Goal: Task Accomplishment & Management: Manage account settings

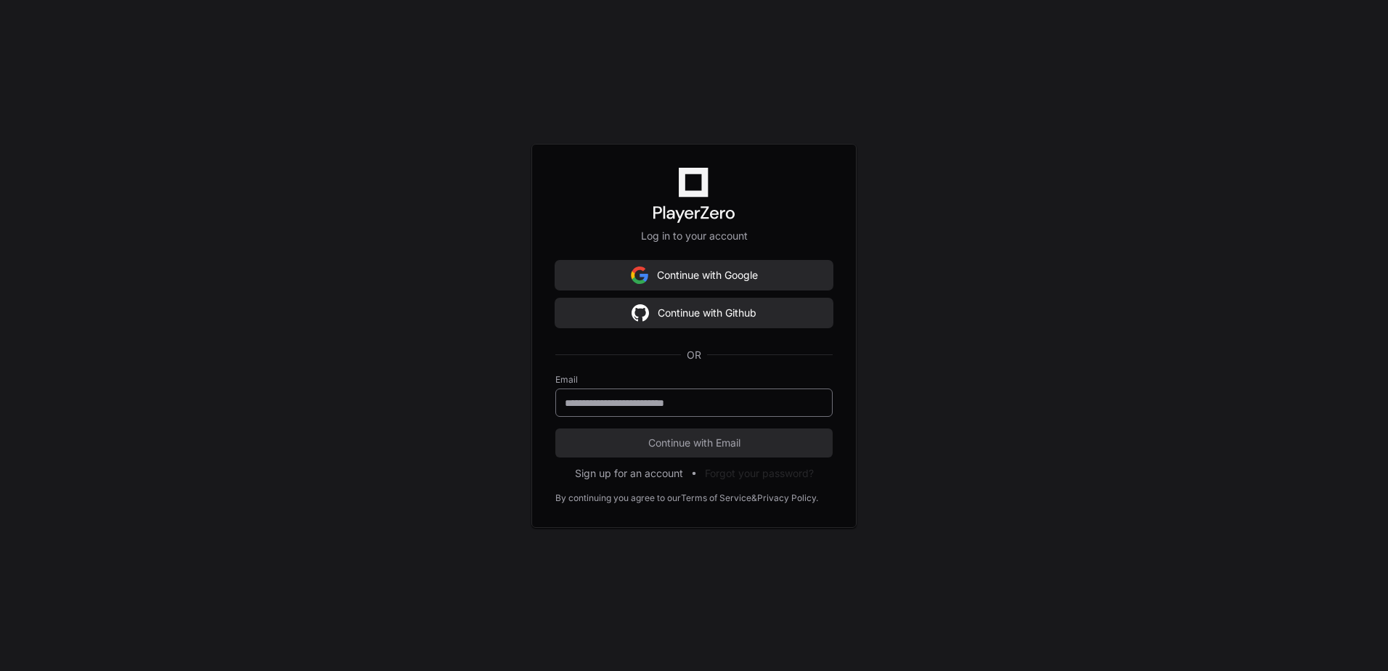
click at [716, 401] on input "email" at bounding box center [694, 403] width 258 height 15
type input "**********"
click at [708, 445] on span "Continue with Email" at bounding box center [693, 443] width 277 height 15
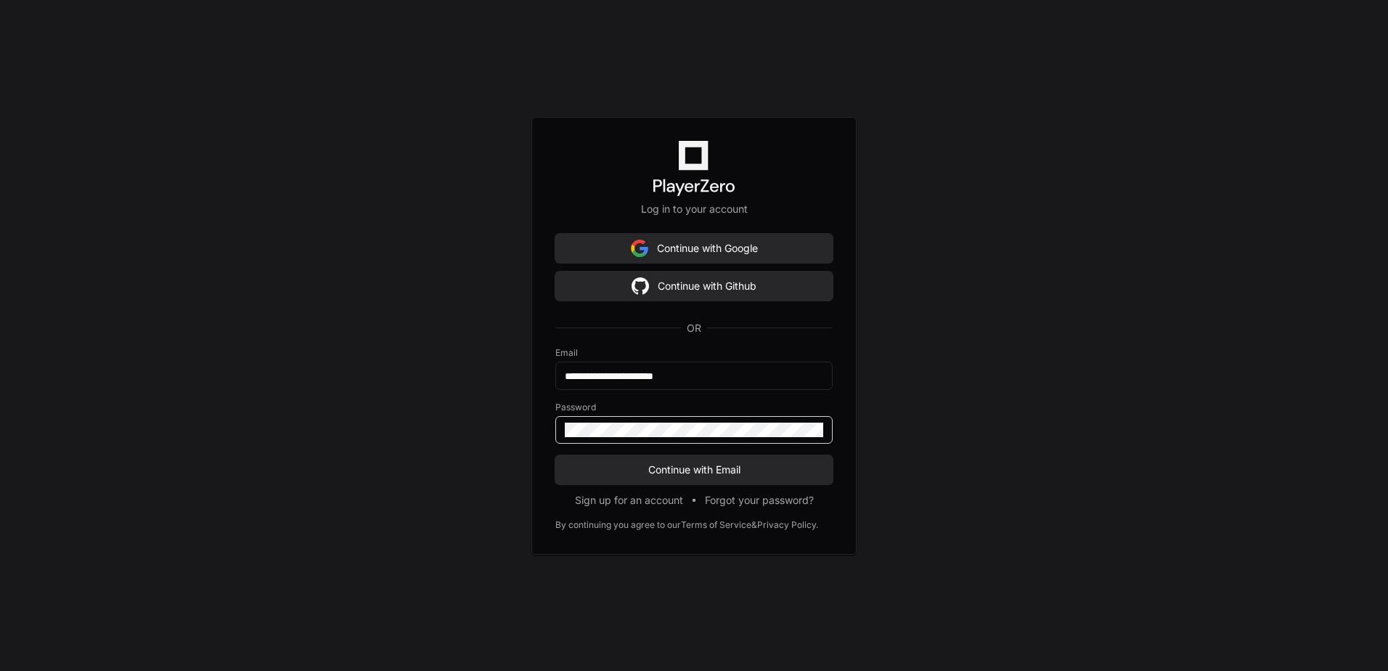
click at [555, 455] on button "Continue with Email" at bounding box center [693, 469] width 277 height 29
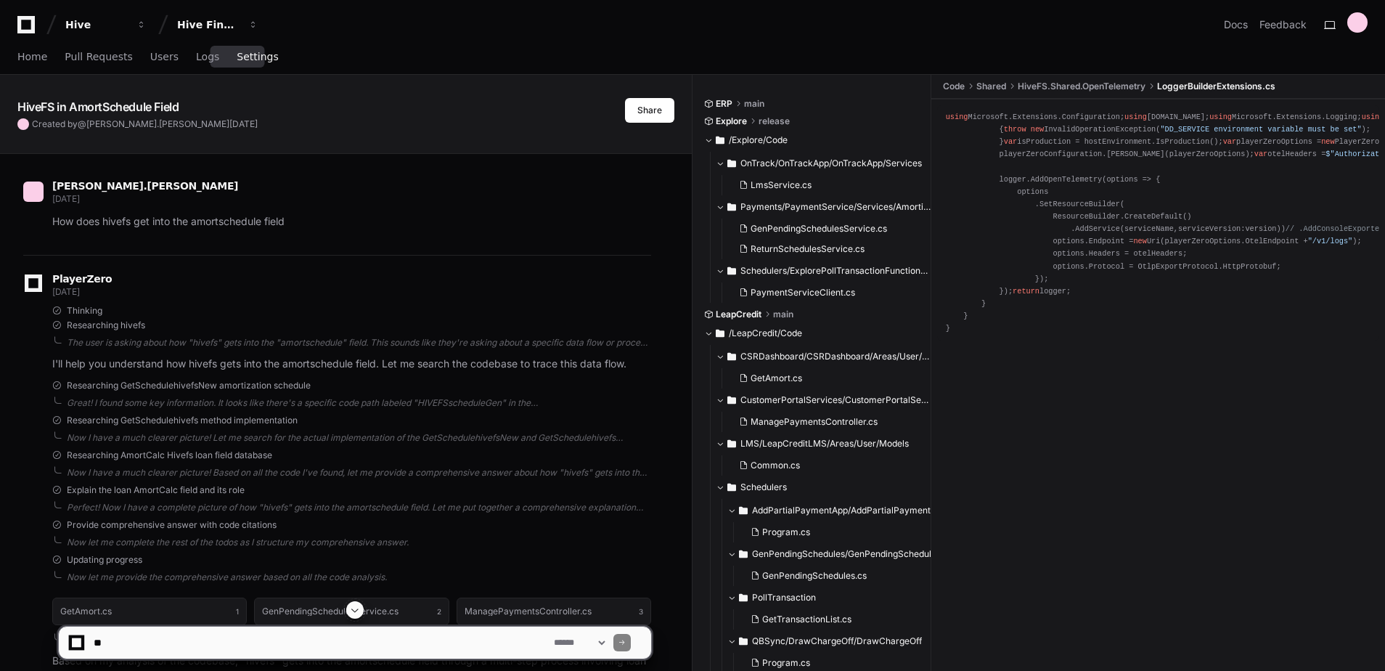
click at [245, 56] on span "Settings" at bounding box center [257, 56] width 41 height 9
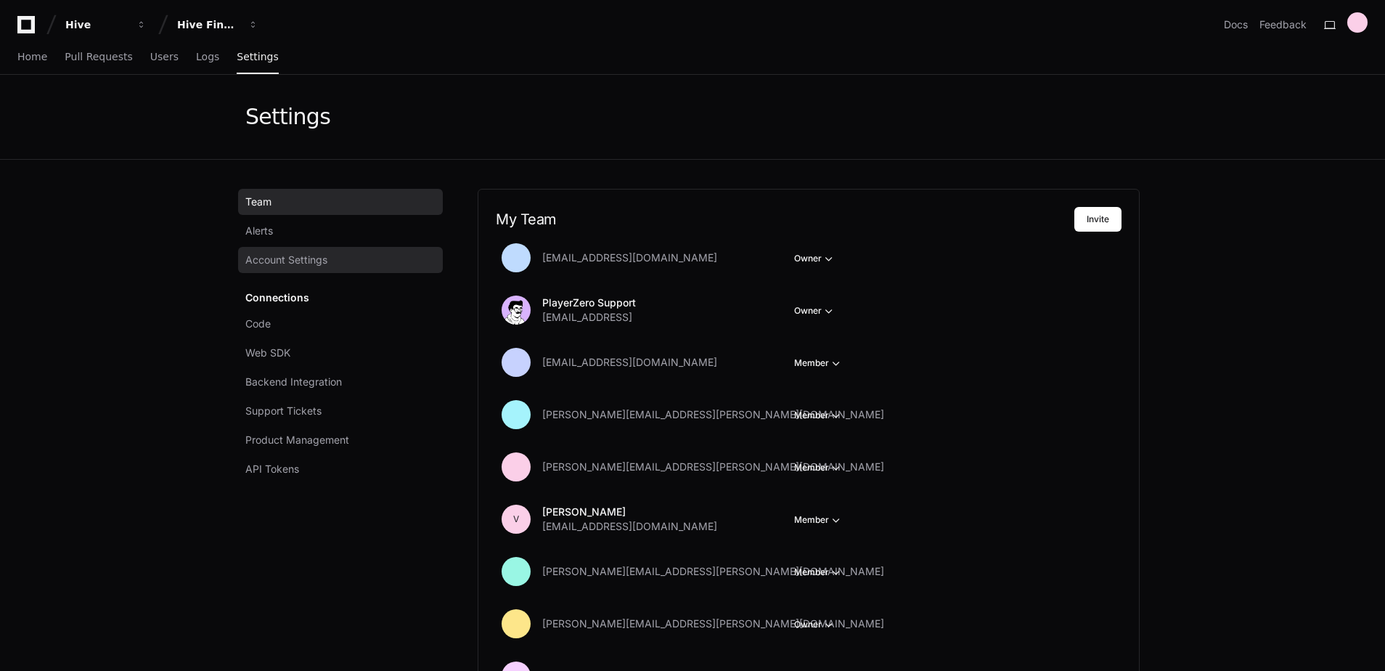
click at [319, 261] on span "Account Settings" at bounding box center [286, 260] width 82 height 15
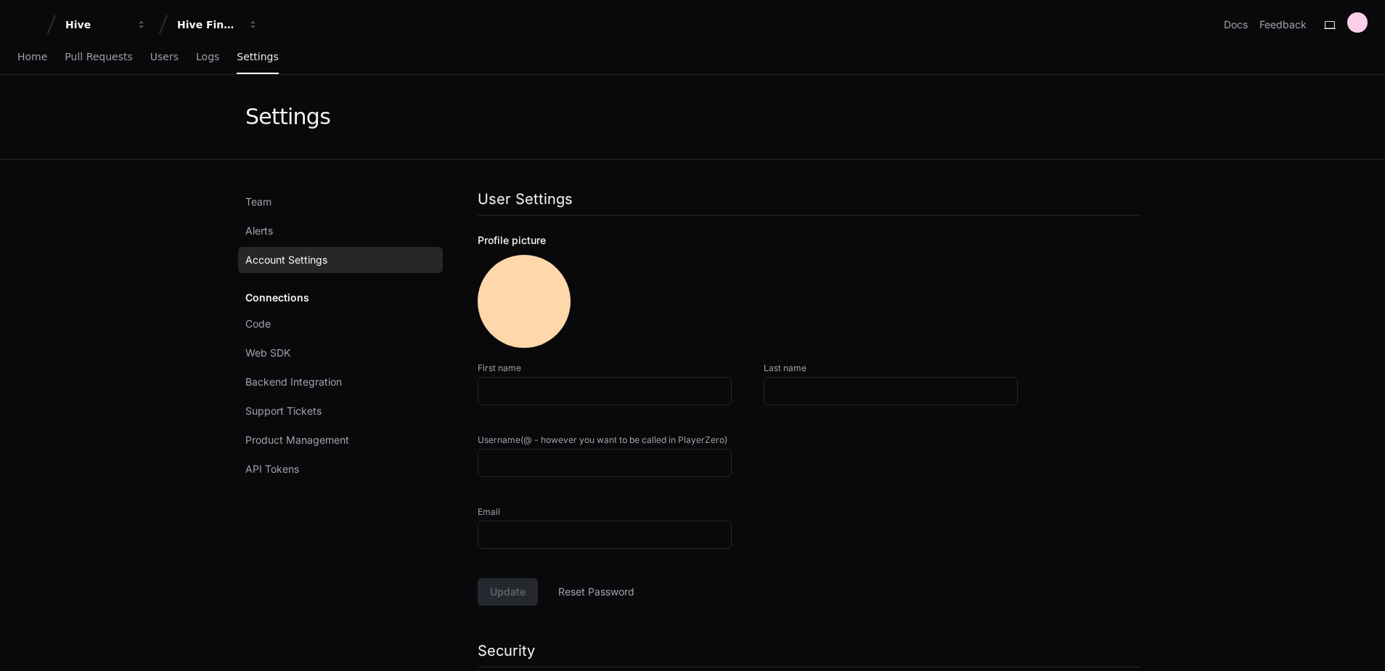
type input "**********"
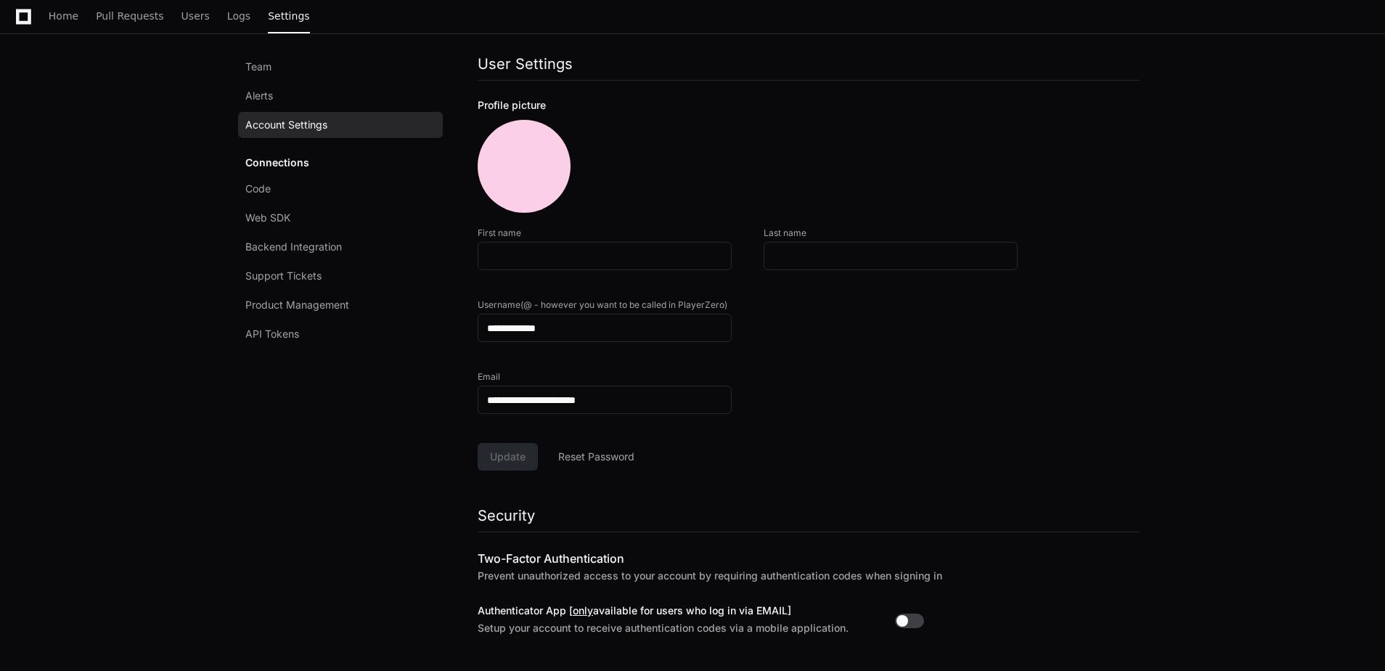
scroll to position [145, 0]
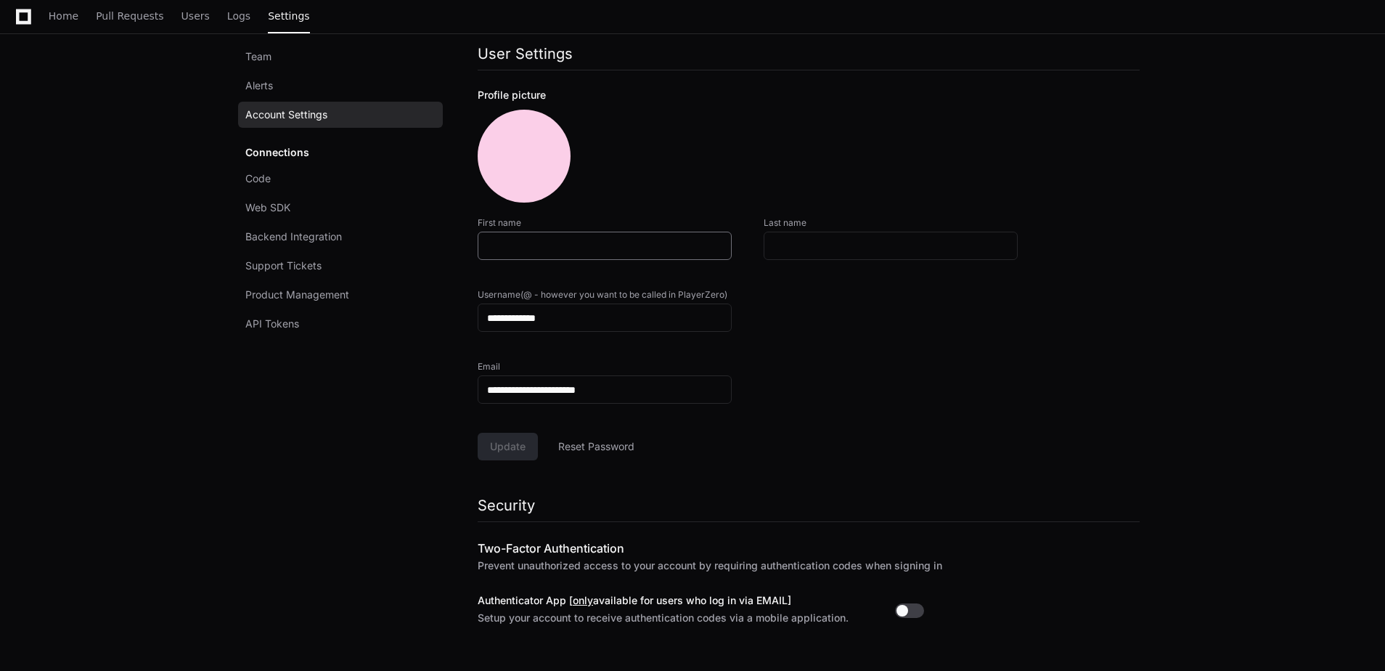
click at [631, 250] on input "First name" at bounding box center [604, 246] width 235 height 15
type input "******"
click at [1153, 254] on div "**********" at bounding box center [692, 344] width 929 height 658
click at [508, 439] on span "Update" at bounding box center [508, 446] width 36 height 15
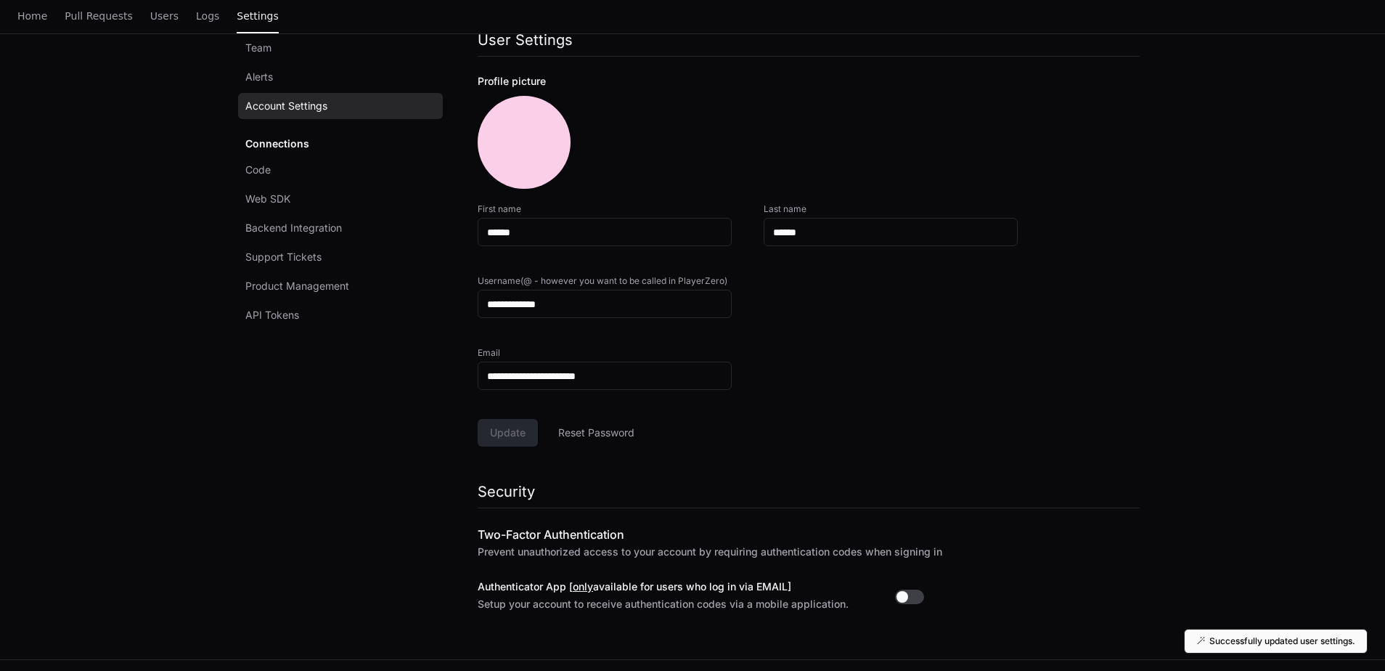
scroll to position [0, 0]
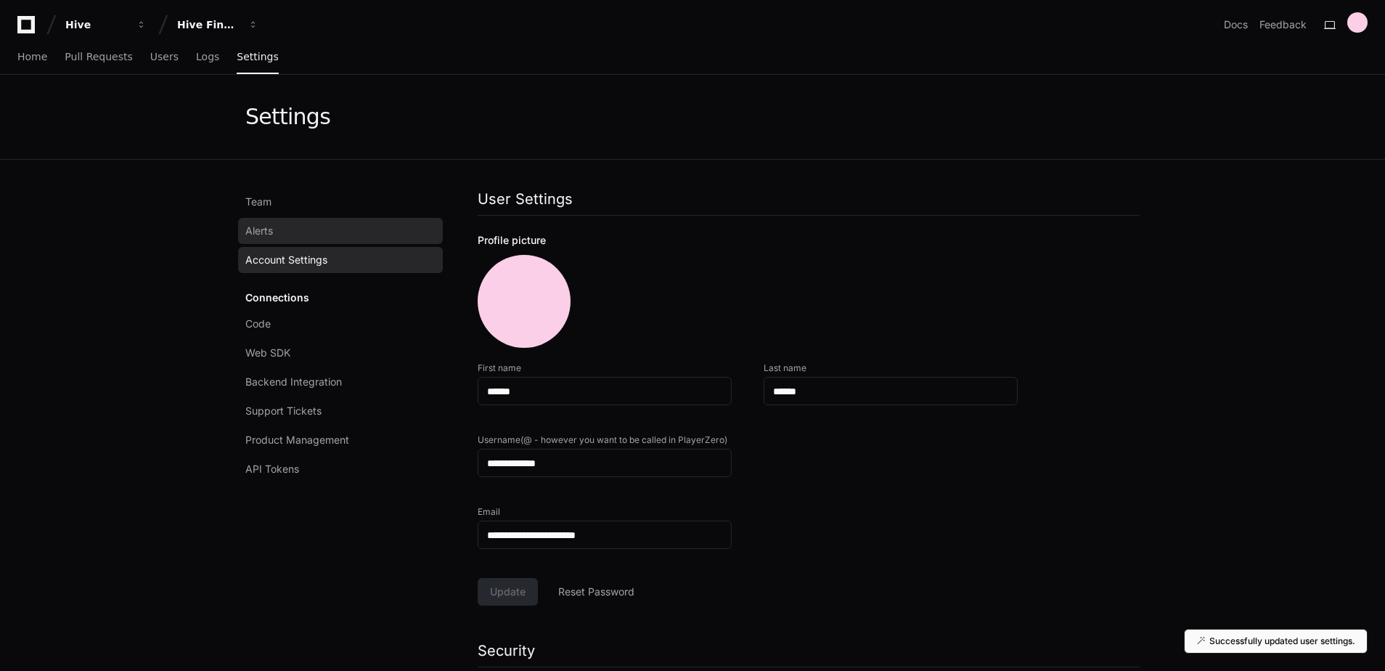
click at [290, 224] on link "Alerts" at bounding box center [340, 231] width 205 height 26
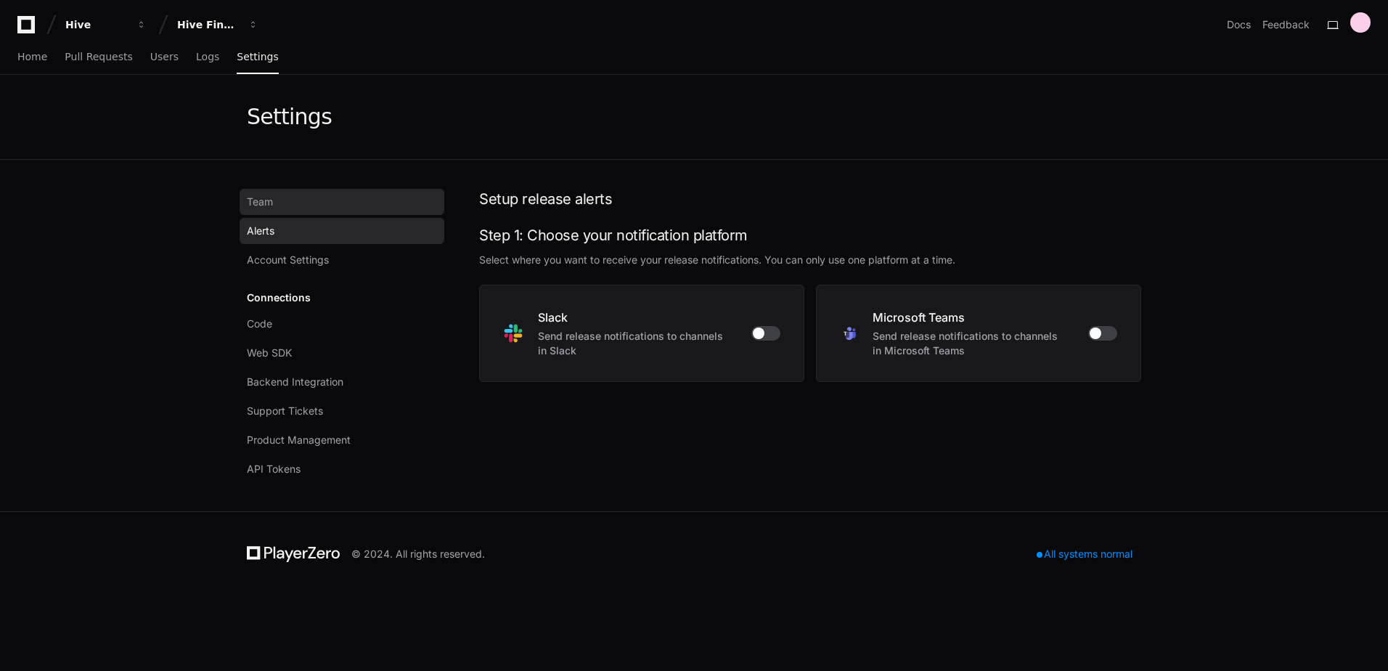
click at [287, 203] on link "Team" at bounding box center [342, 202] width 205 height 26
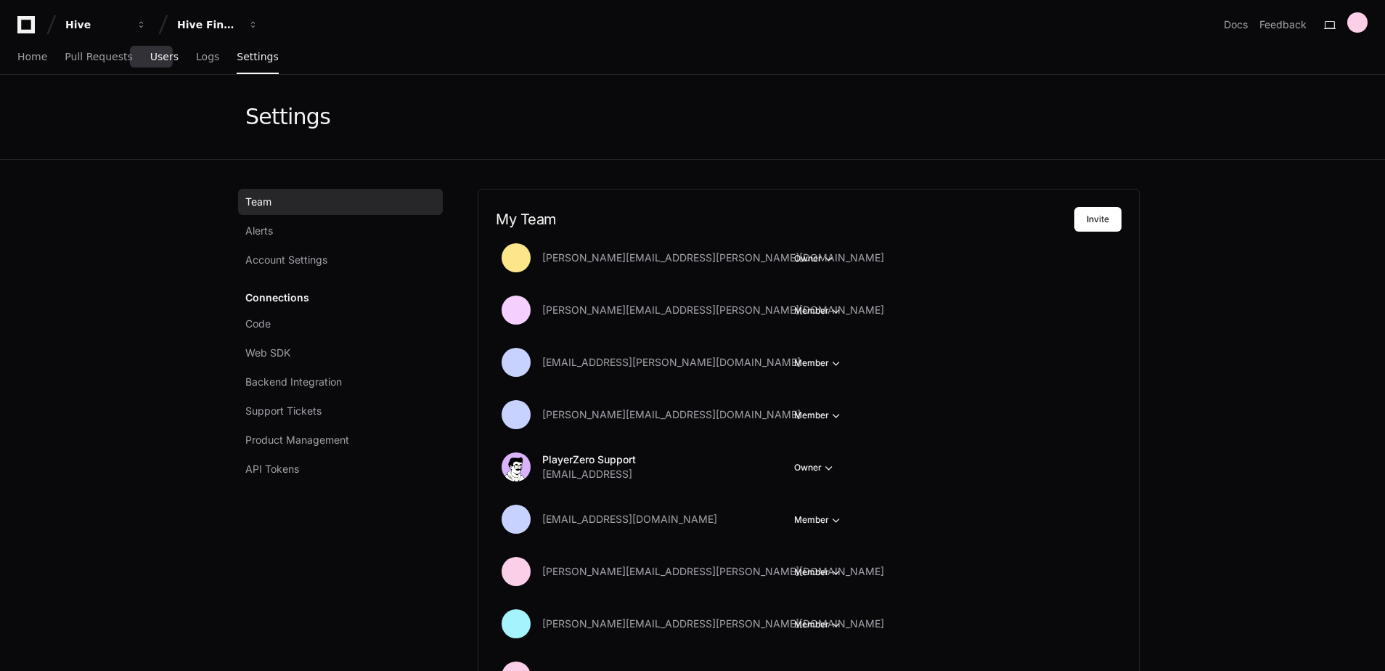
click at [150, 61] on span "Users" at bounding box center [164, 56] width 28 height 9
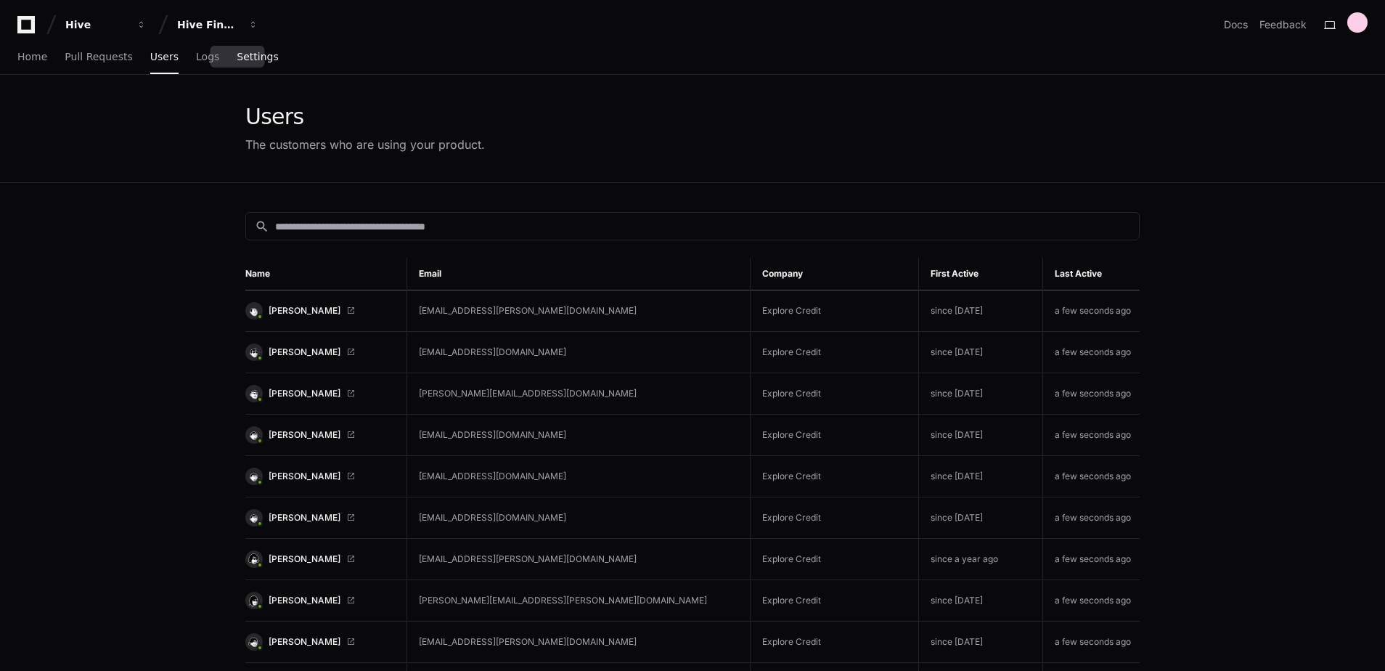
click at [248, 46] on link "Settings" at bounding box center [257, 57] width 41 height 33
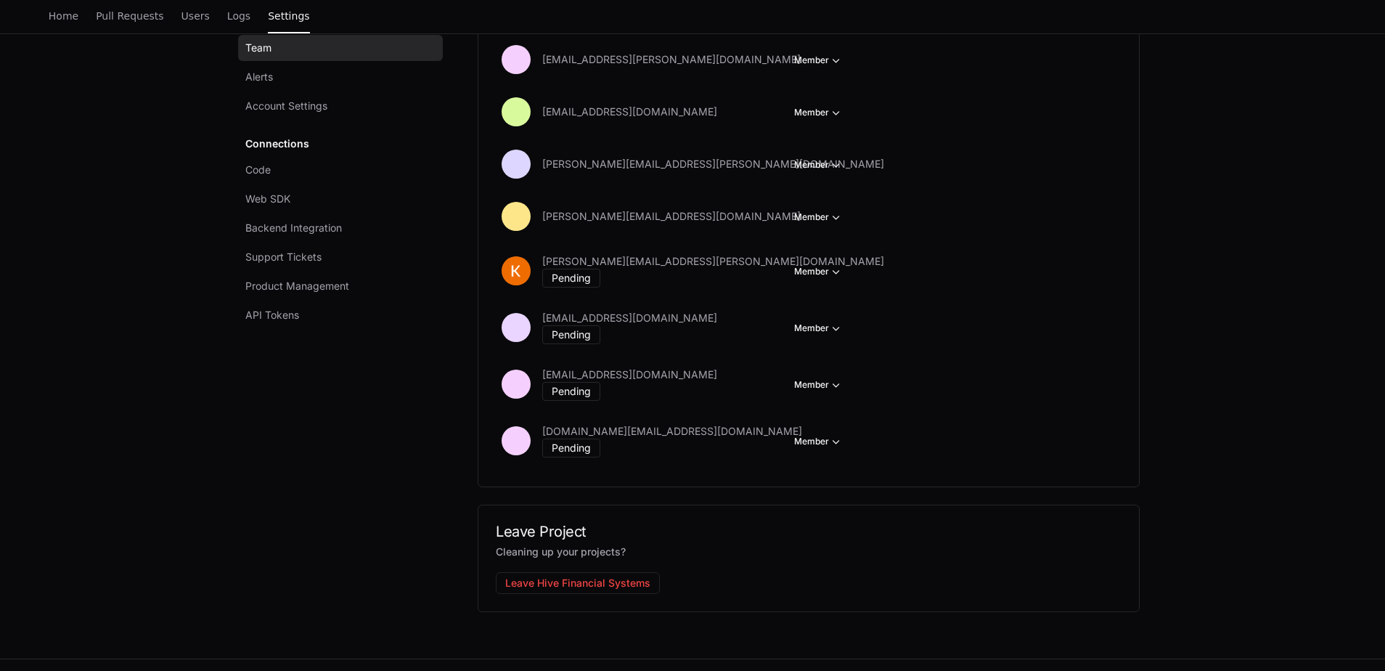
scroll to position [2030, 0]
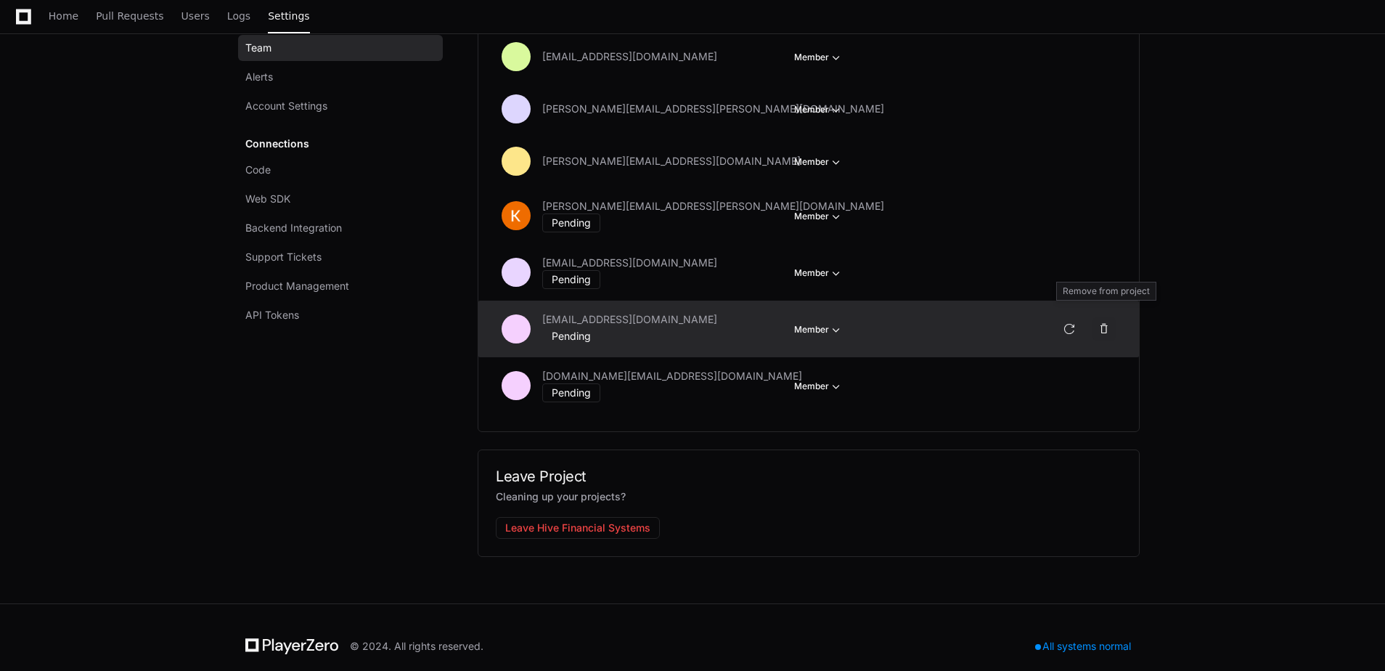
click at [1107, 323] on span at bounding box center [1104, 329] width 12 height 12
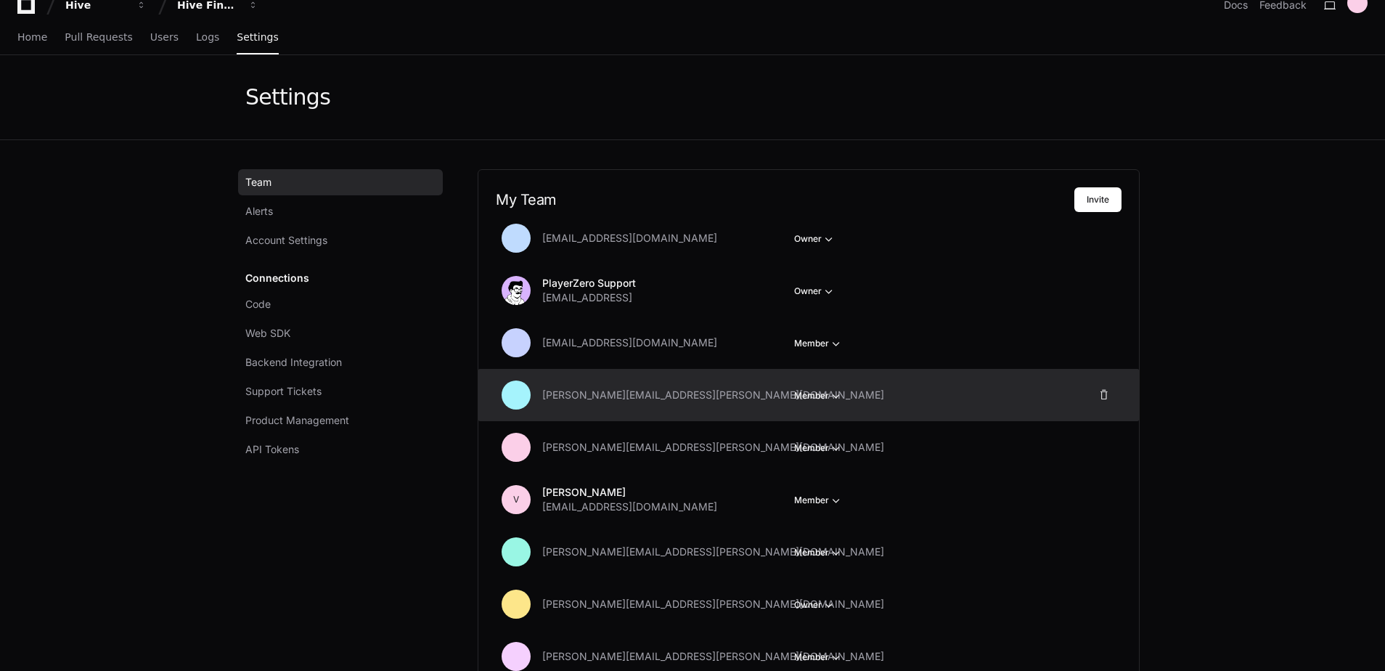
scroll to position [18, 0]
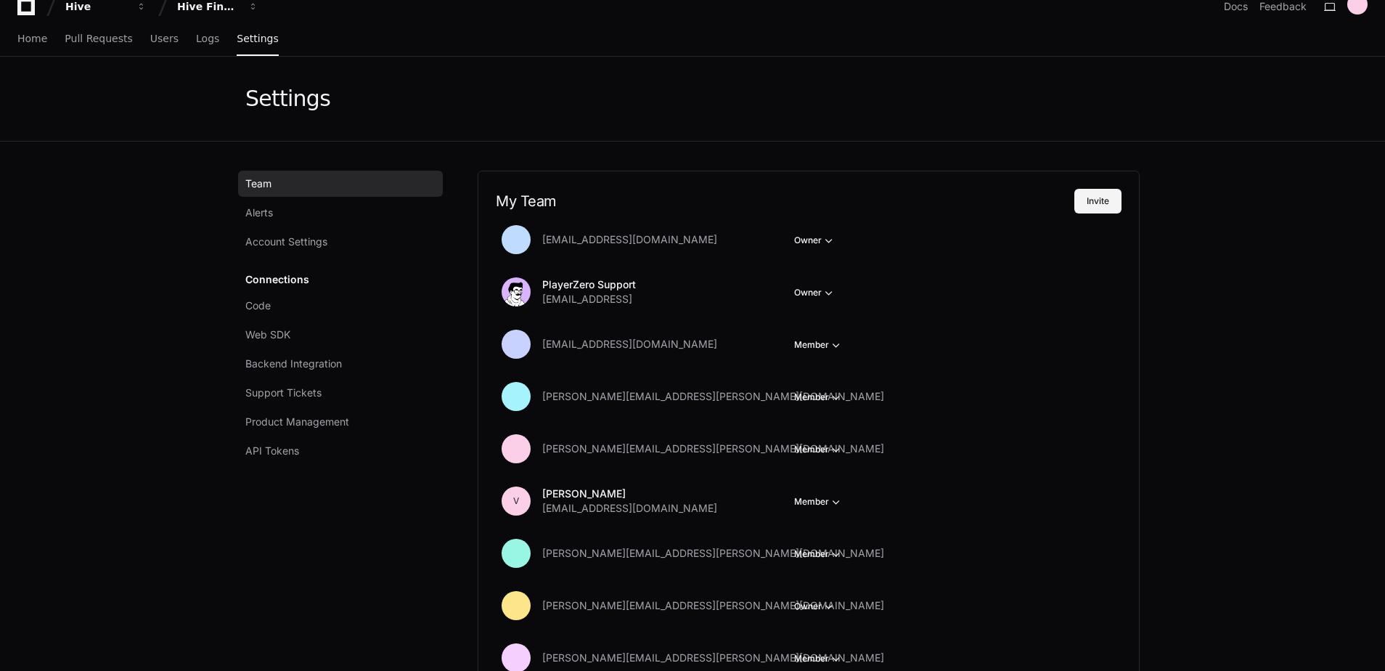
click at [1100, 204] on button "Invite" at bounding box center [1097, 201] width 47 height 25
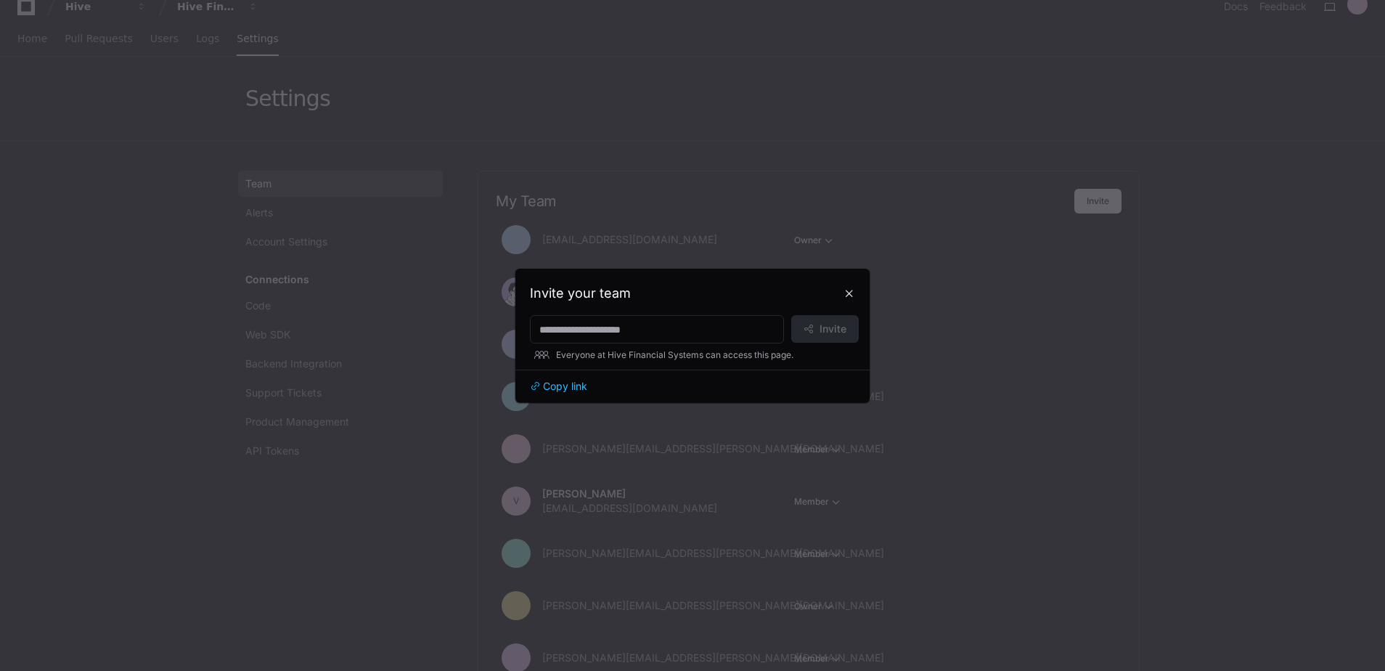
scroll to position [0, 0]
click at [617, 330] on input at bounding box center [656, 329] width 235 height 15
paste input "**********"
type input "**********"
click at [839, 329] on span "Invite" at bounding box center [833, 329] width 27 height 15
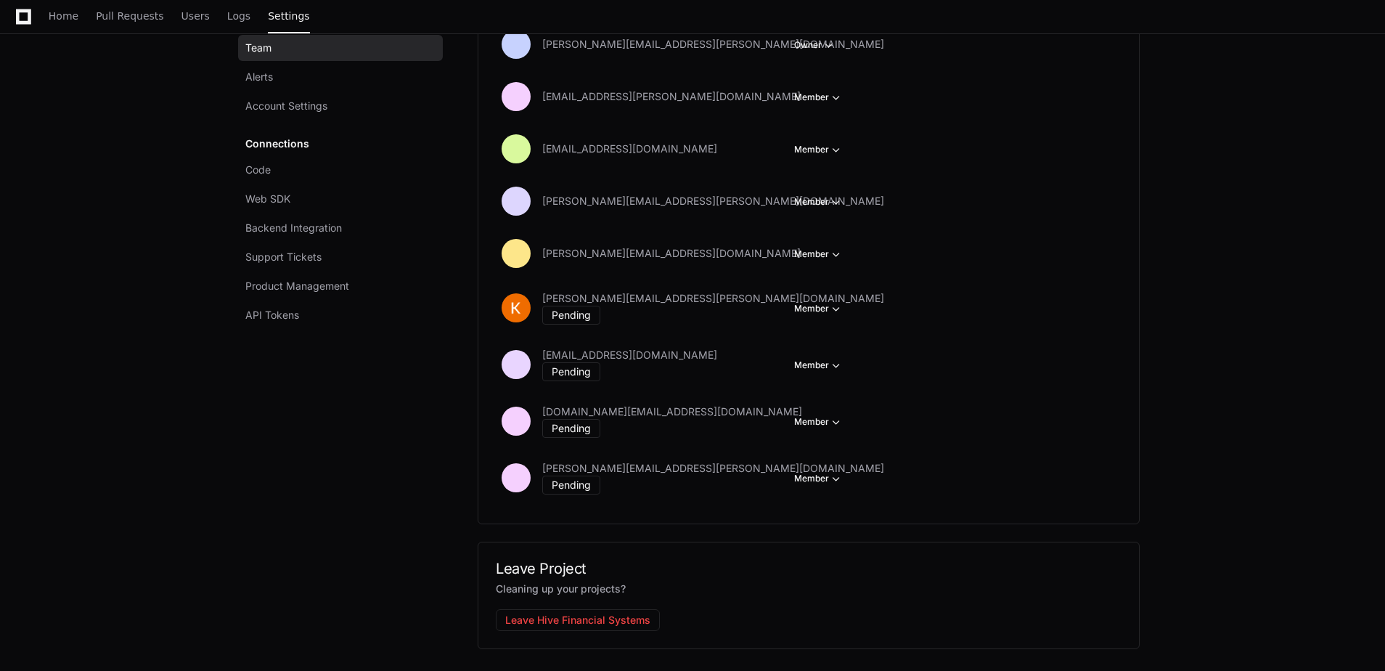
scroll to position [2030, 0]
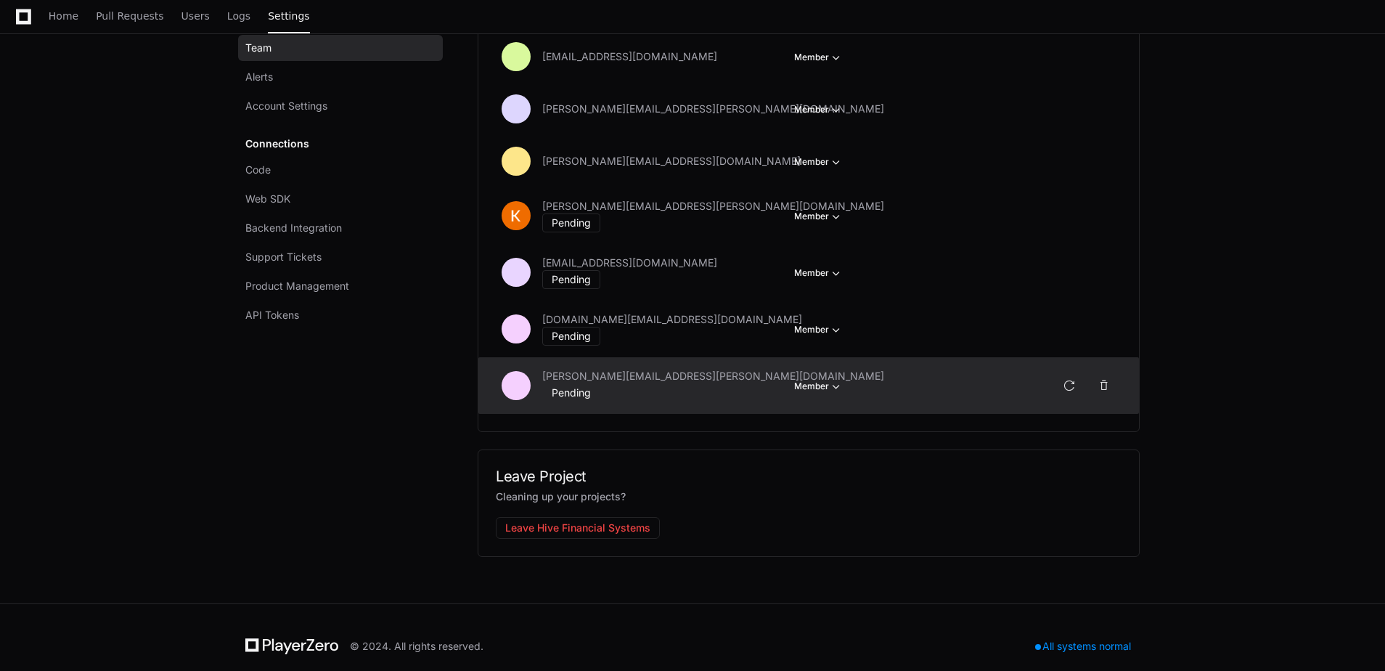
click at [830, 379] on span "button" at bounding box center [836, 386] width 15 height 15
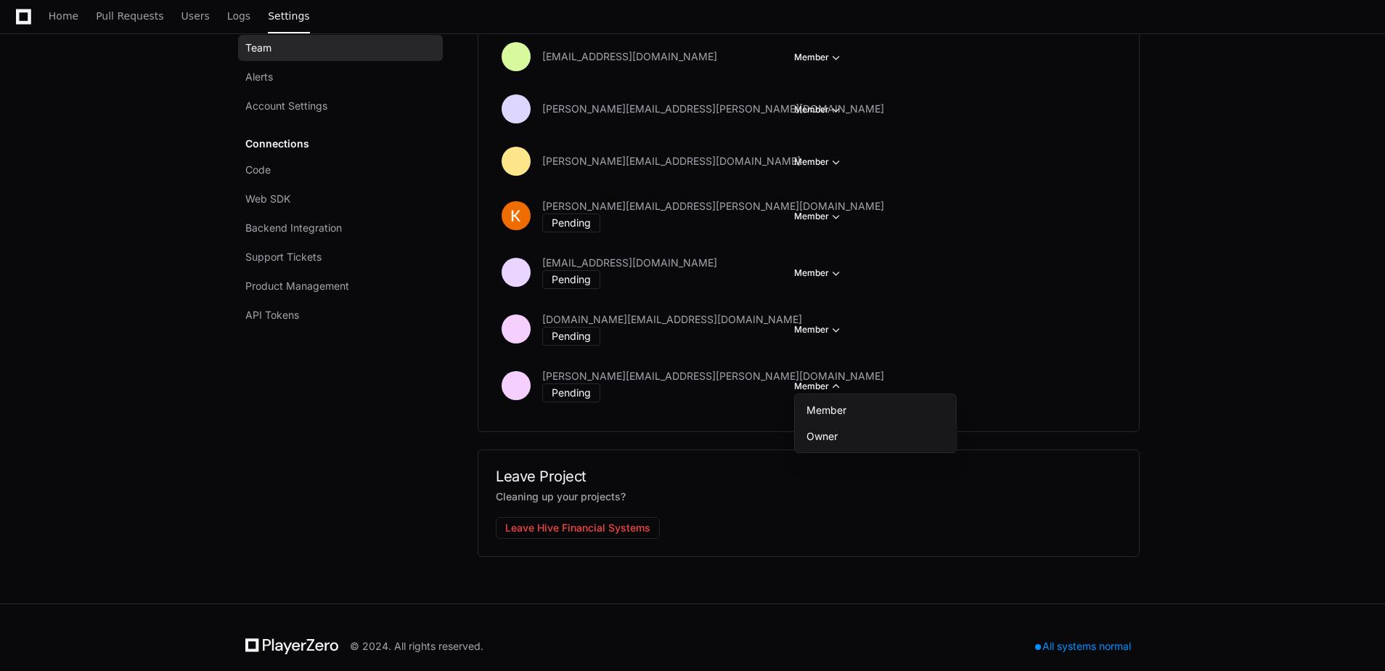
click at [840, 425] on button "Owner" at bounding box center [876, 436] width 163 height 26
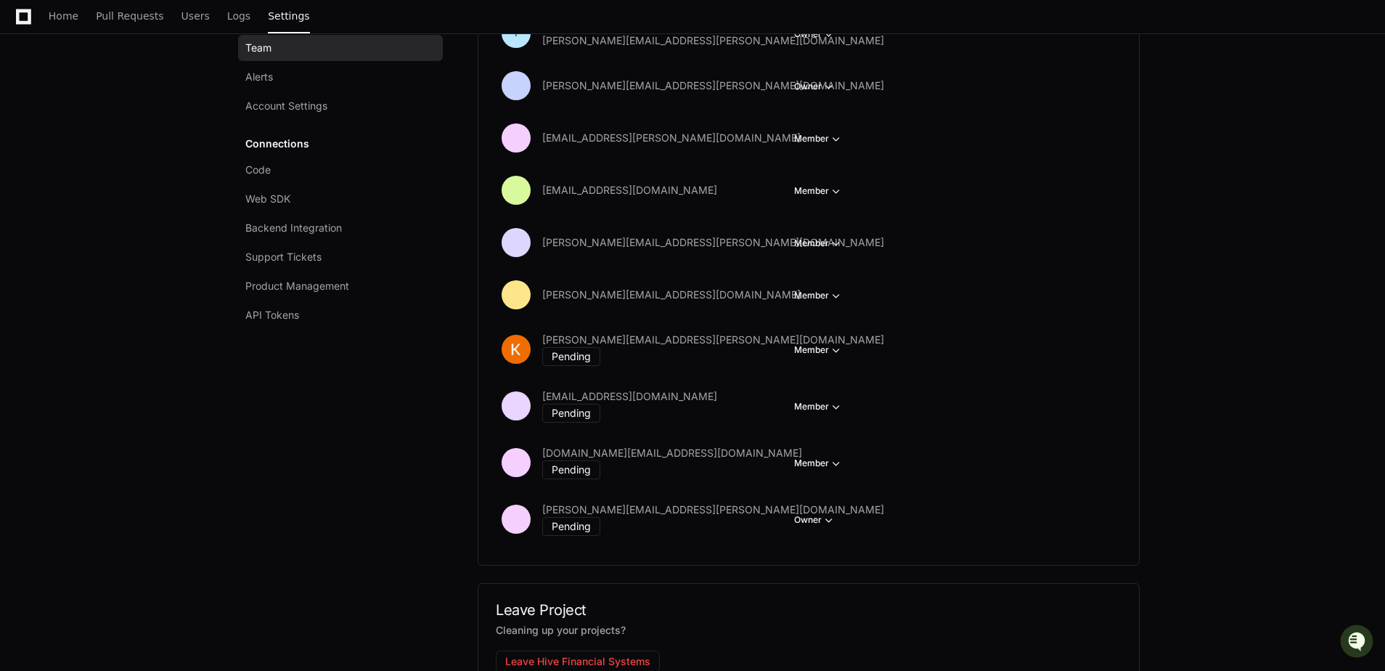
scroll to position [2030, 0]
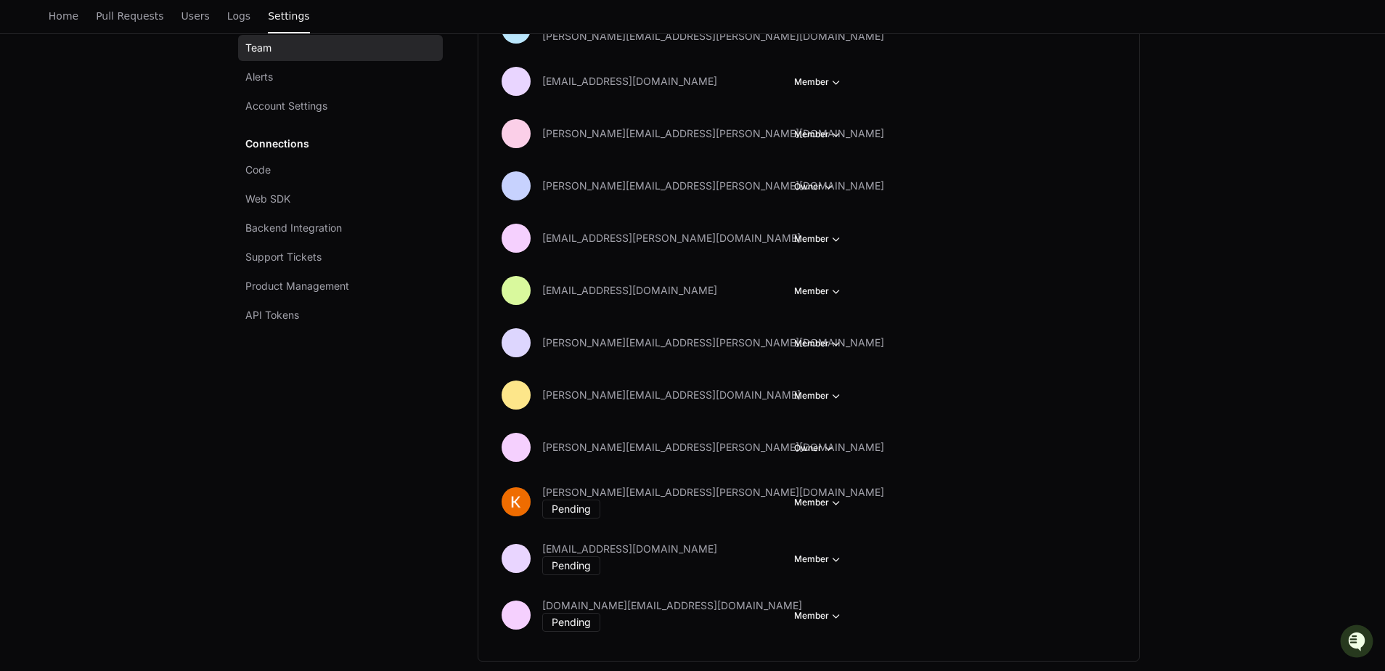
scroll to position [1740, 0]
